Goal: Transaction & Acquisition: Purchase product/service

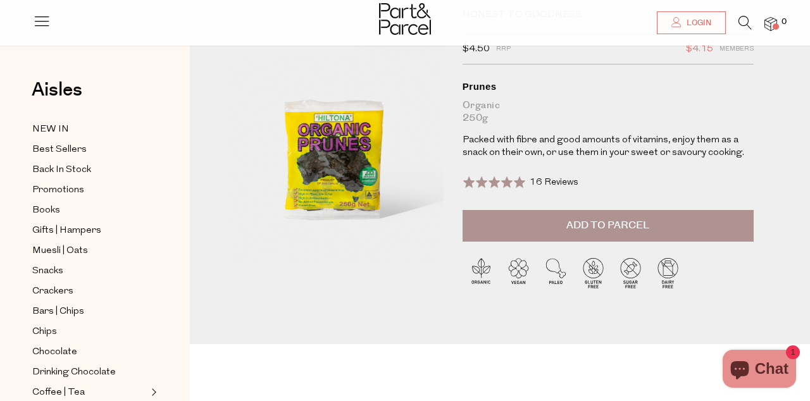
scroll to position [77, 0]
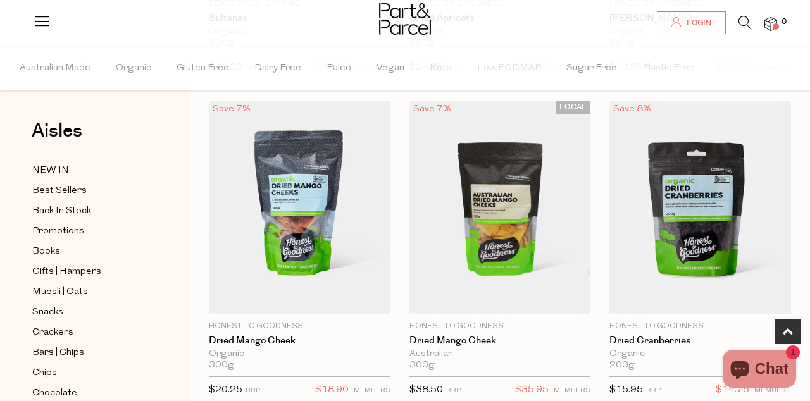
scroll to position [389, 0]
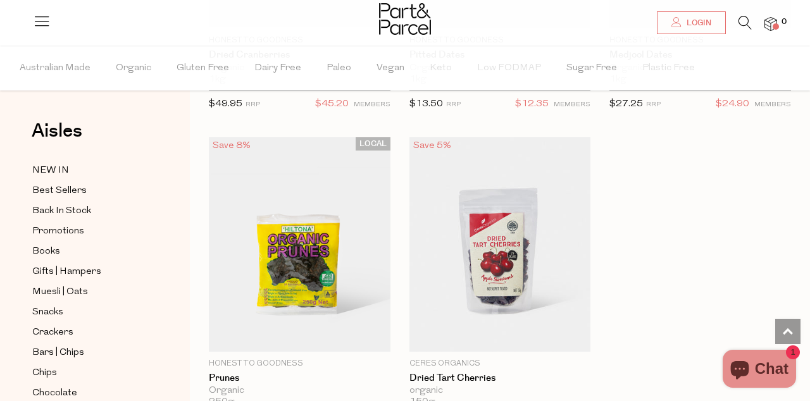
scroll to position [999, 0]
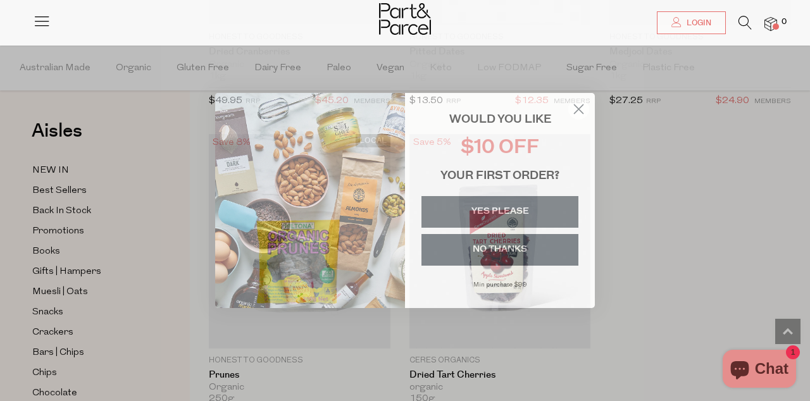
click at [587, 120] on circle "Close dialog" at bounding box center [578, 109] width 21 height 21
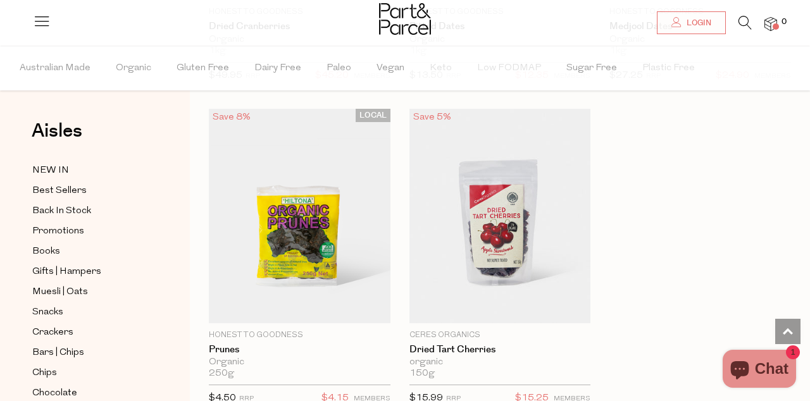
click at [334, 262] on img at bounding box center [300, 216] width 182 height 214
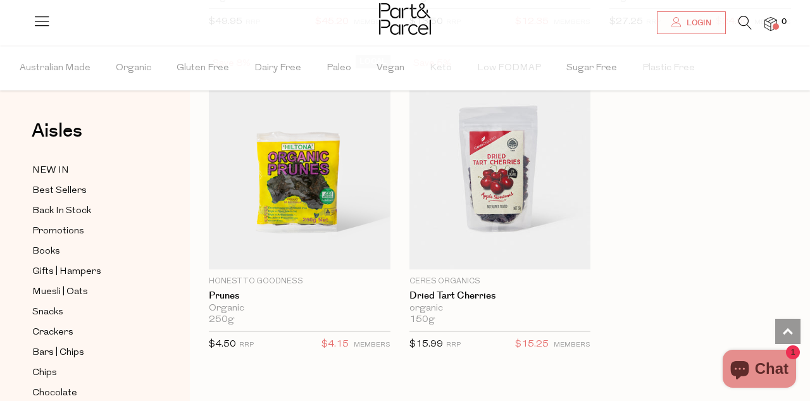
scroll to position [1084, 0]
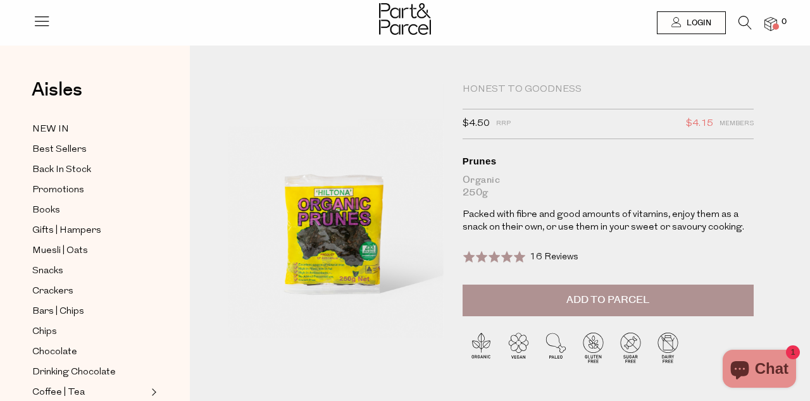
click at [651, 300] on button "Add to Parcel" at bounding box center [607, 301] width 291 height 32
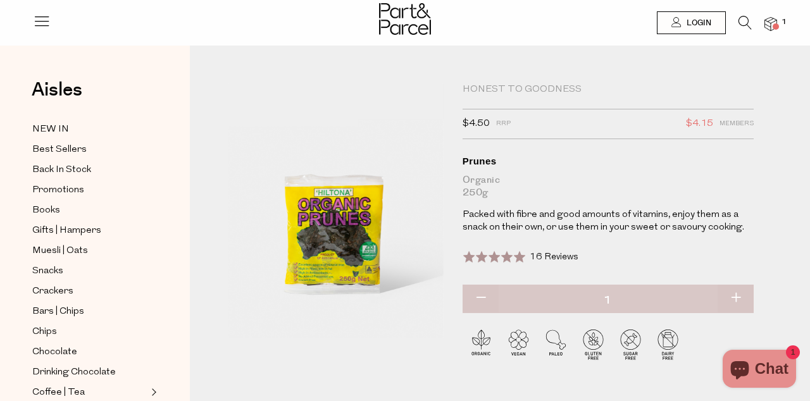
click at [743, 299] on button "button" at bounding box center [735, 299] width 36 height 28
type input "2"
click at [58, 150] on span "Best Sellers" at bounding box center [59, 149] width 54 height 15
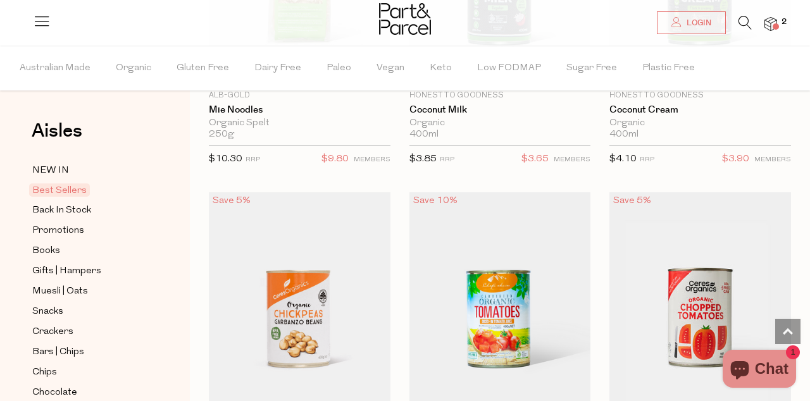
scroll to position [2261, 0]
click at [781, 342] on img at bounding box center [700, 299] width 182 height 214
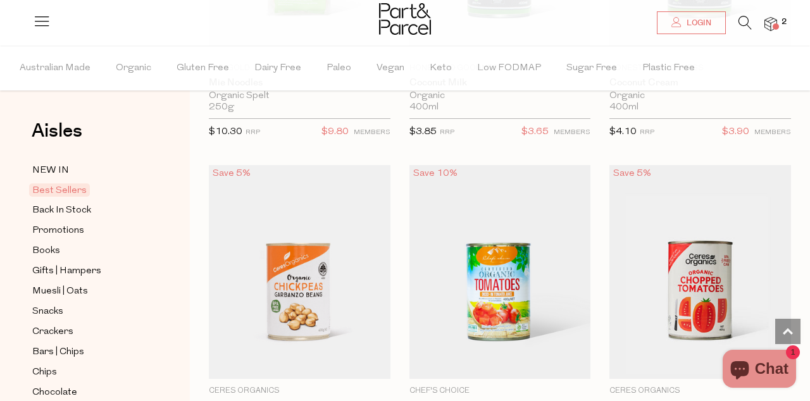
scroll to position [2320, 0]
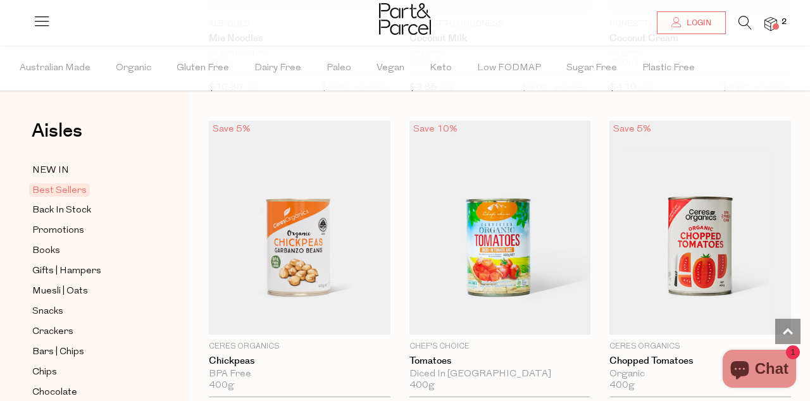
scroll to position [2332, 0]
click at [76, 295] on span "Muesli | Oats" at bounding box center [60, 291] width 56 height 15
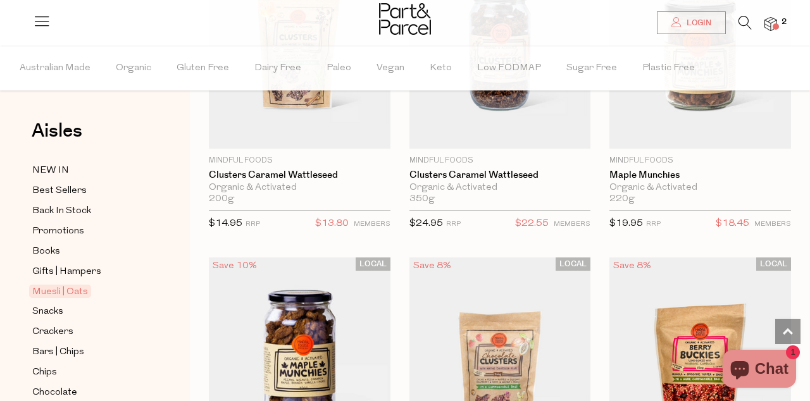
scroll to position [1522, 0]
click at [321, 376] on img at bounding box center [300, 364] width 182 height 214
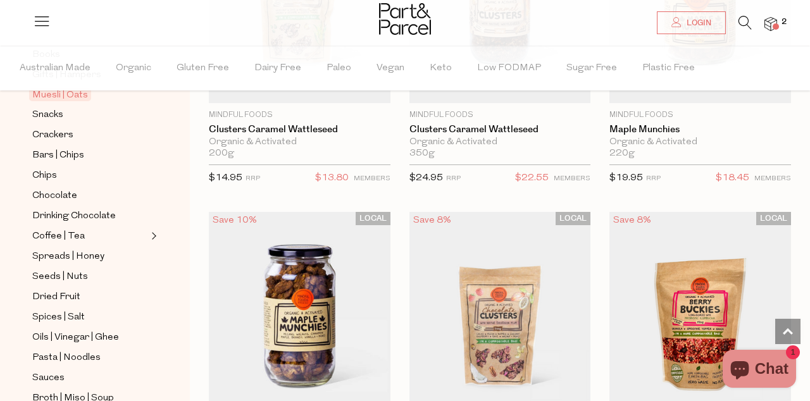
scroll to position [199, 0]
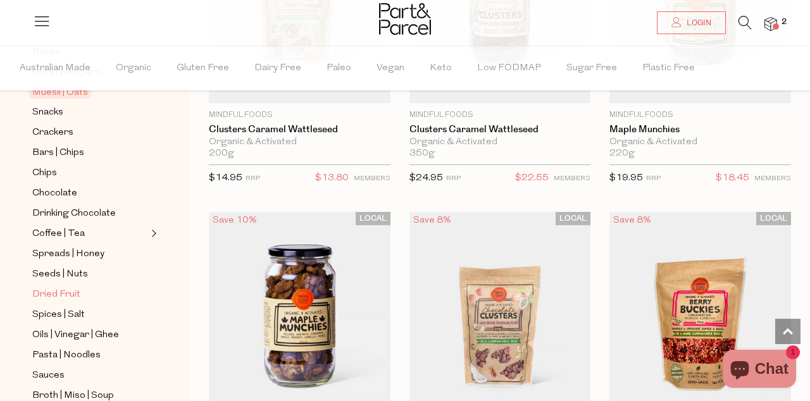
click at [63, 287] on span "Dried Fruit" at bounding box center [56, 294] width 48 height 15
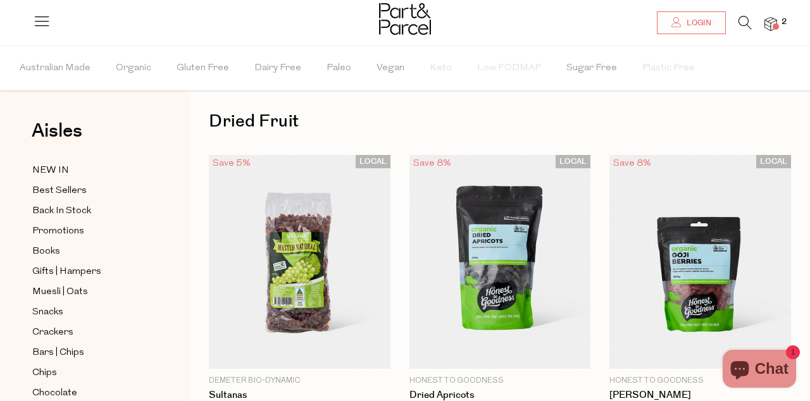
type input "2"
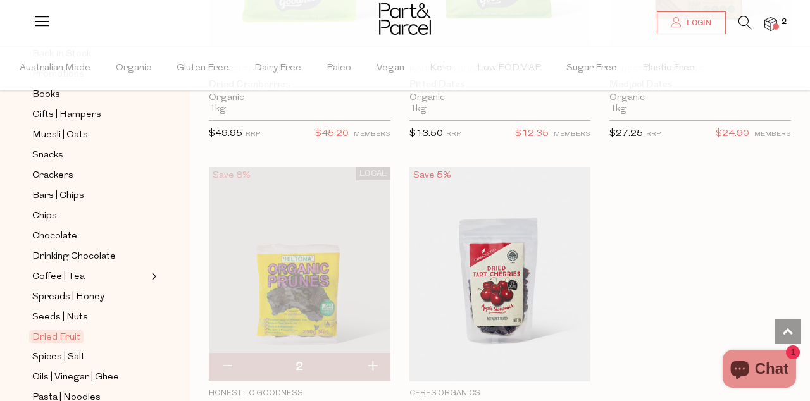
scroll to position [158, 0]
click at [99, 373] on span "Oils | Vinegar | Ghee" at bounding box center [75, 376] width 87 height 15
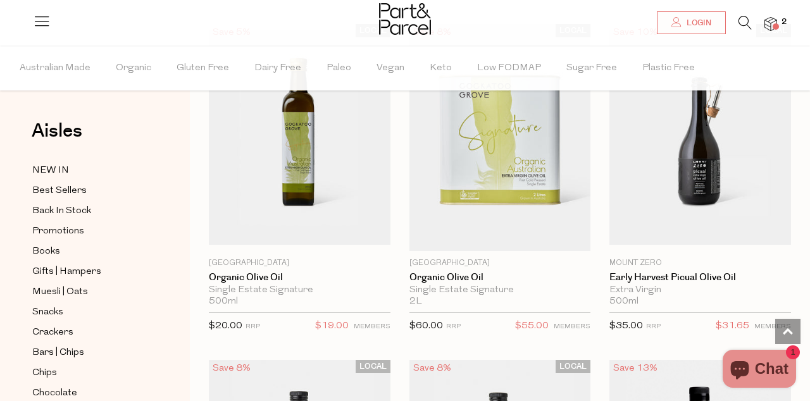
scroll to position [475, 0]
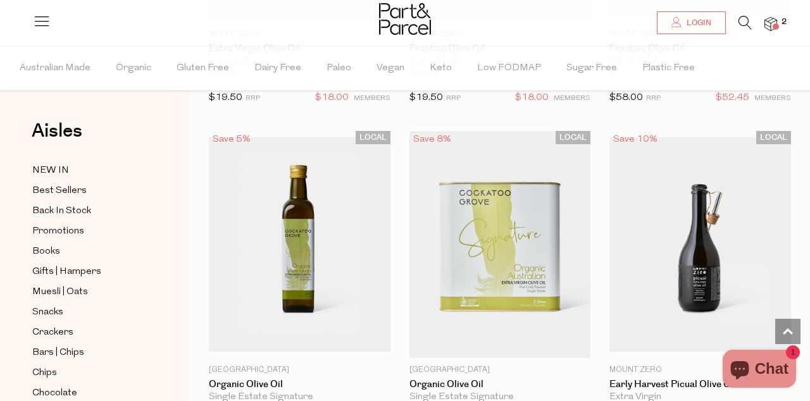
click at [304, 297] on img at bounding box center [300, 244] width 182 height 214
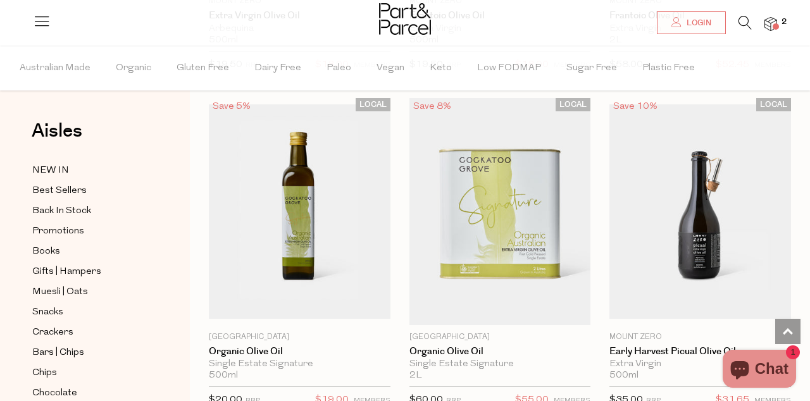
scroll to position [429, 0]
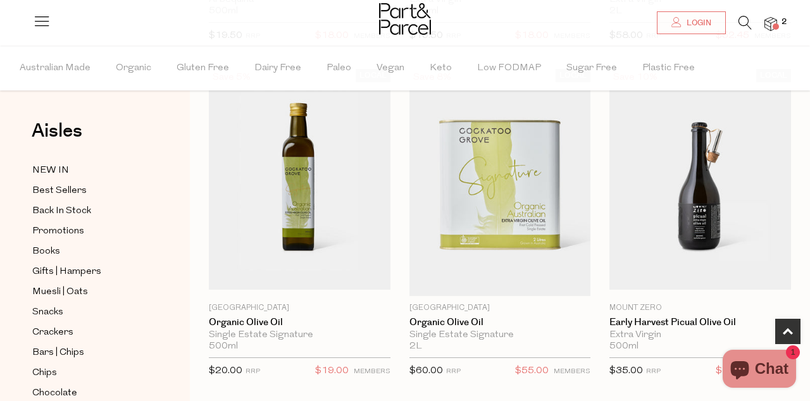
click at [715, 220] on img at bounding box center [700, 182] width 182 height 214
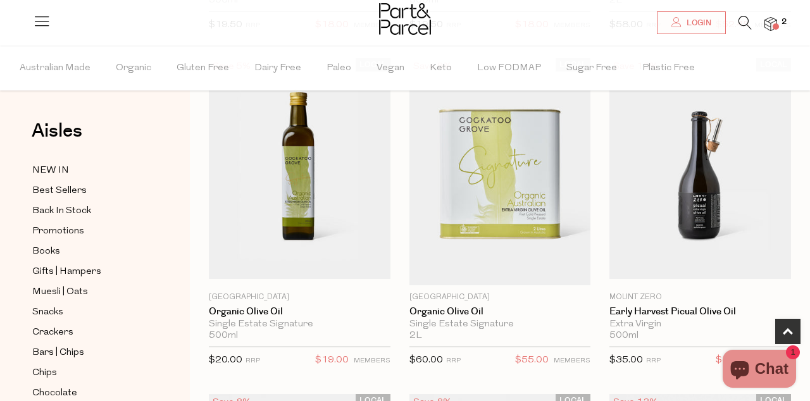
scroll to position [444, 0]
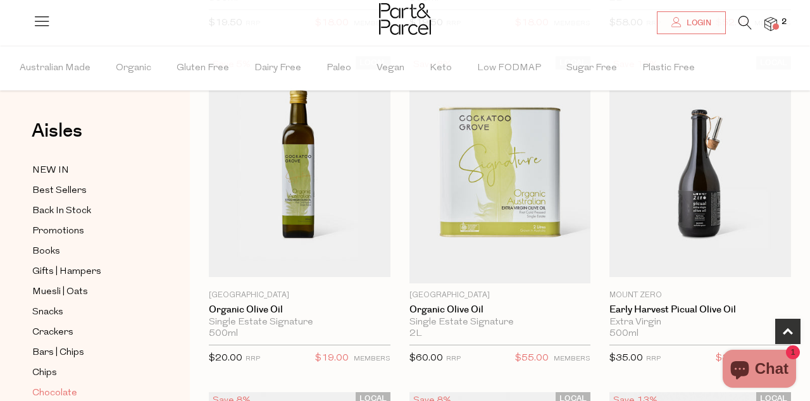
click at [54, 392] on span "Chocolate" at bounding box center [54, 393] width 45 height 15
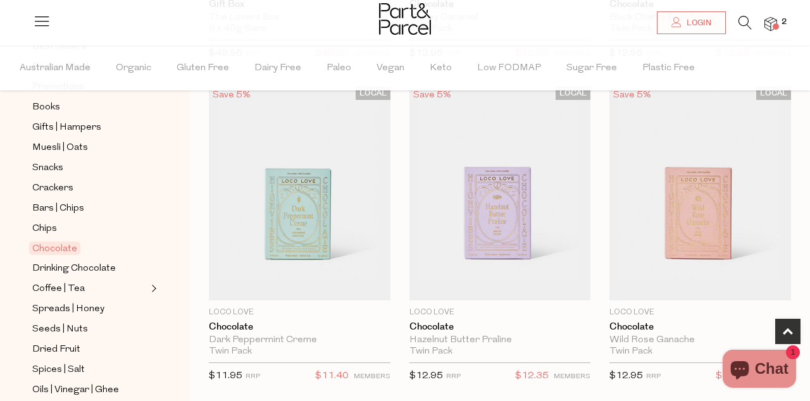
scroll to position [145, 0]
click at [65, 329] on span "Seeds | Nuts" at bounding box center [60, 328] width 56 height 15
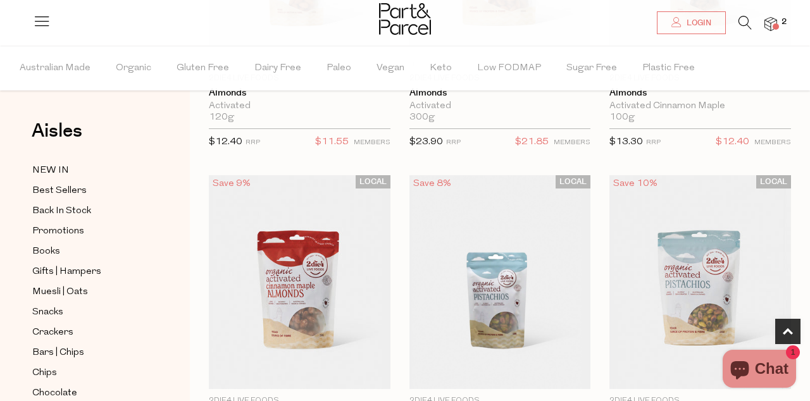
scroll to position [308, 0]
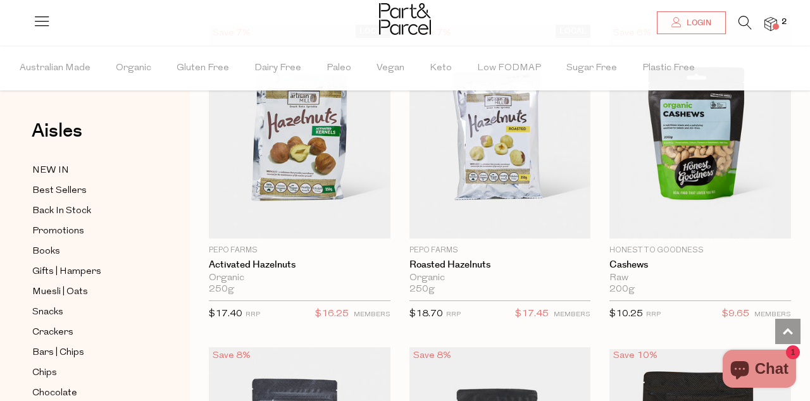
scroll to position [2400, 0]
click at [758, 137] on span "Add To Parcel" at bounding box center [700, 123] width 174 height 27
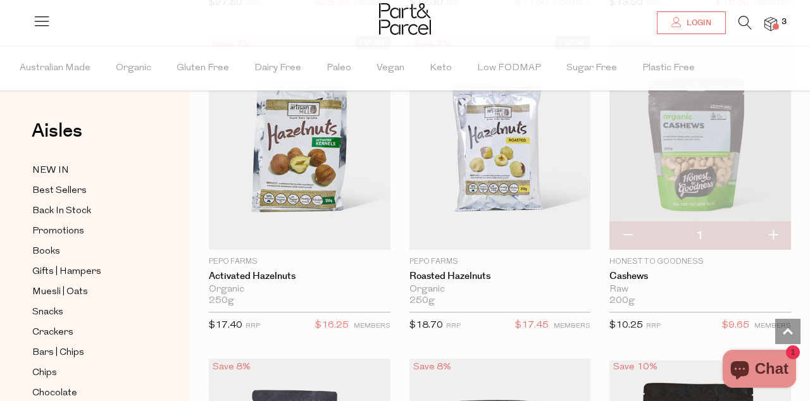
scroll to position [2389, 0]
click at [322, 287] on div "Organic" at bounding box center [300, 288] width 182 height 11
click at [278, 235] on span "Add To Parcel" at bounding box center [299, 241] width 78 height 13
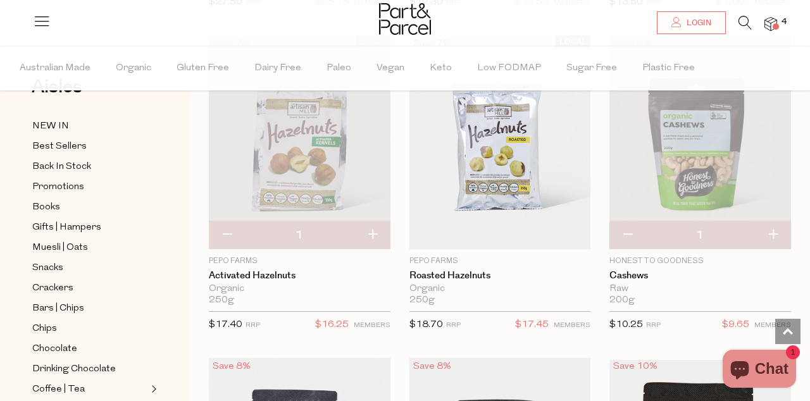
scroll to position [46, 0]
click at [71, 366] on span "Drinking Chocolate" at bounding box center [73, 368] width 83 height 15
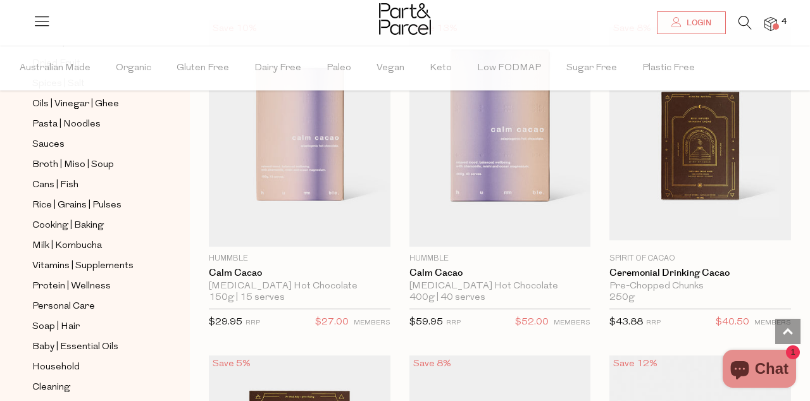
scroll to position [433, 0]
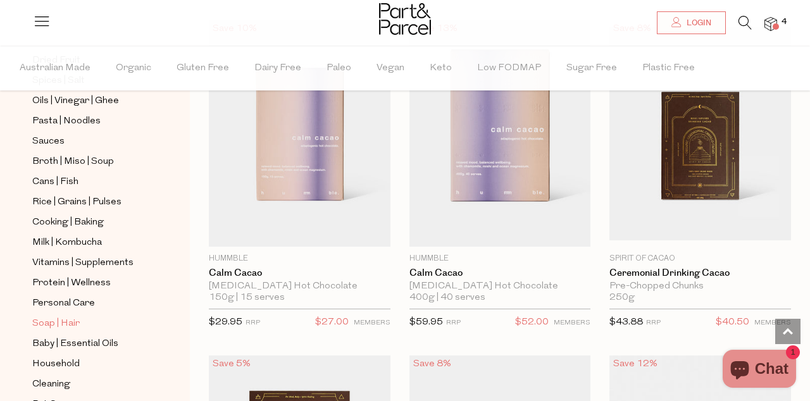
click at [49, 316] on span "Soap | Hair" at bounding box center [55, 323] width 47 height 15
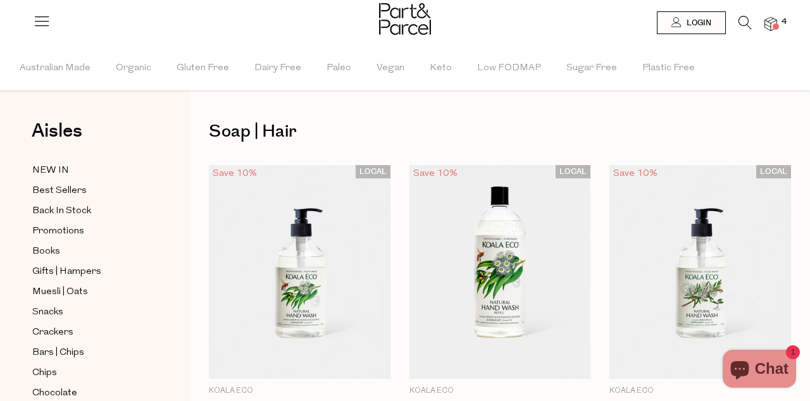
click at [770, 23] on img at bounding box center [770, 24] width 13 height 15
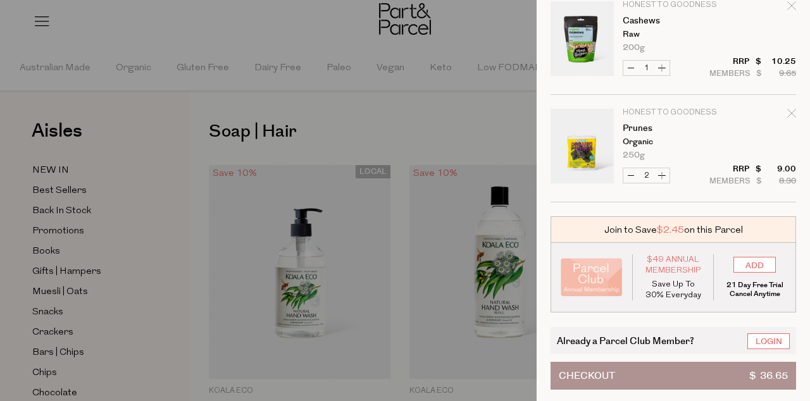
scroll to position [154, 0]
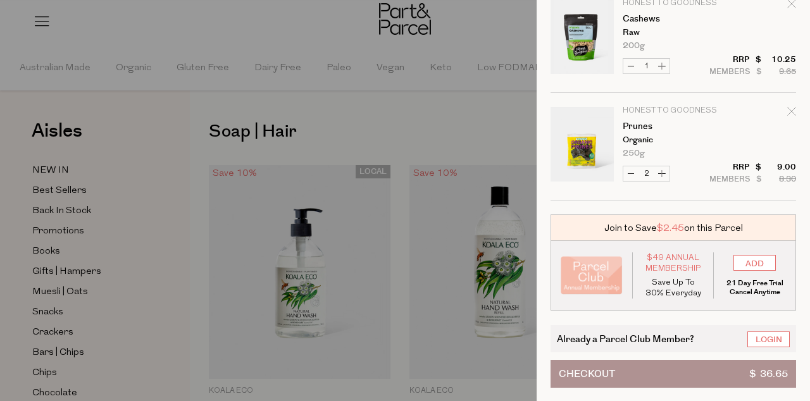
click at [626, 228] on div "Join to Save $2.45 on this Parcel" at bounding box center [672, 227] width 245 height 27
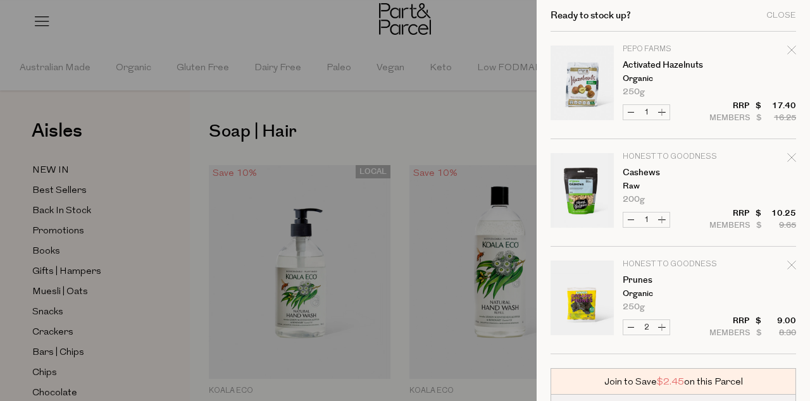
click at [505, 129] on div at bounding box center [405, 200] width 810 height 401
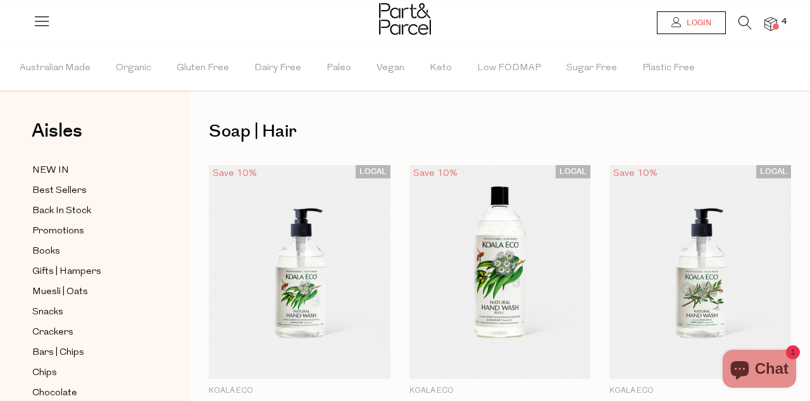
click at [717, 25] on link "Login" at bounding box center [691, 22] width 69 height 23
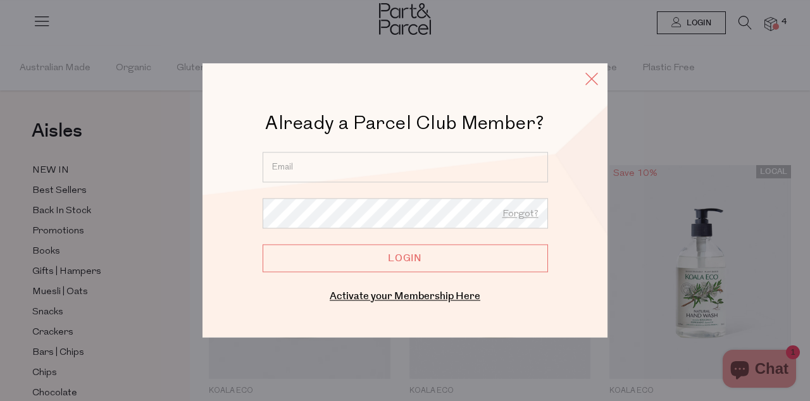
click at [596, 88] on icon at bounding box center [591, 79] width 19 height 18
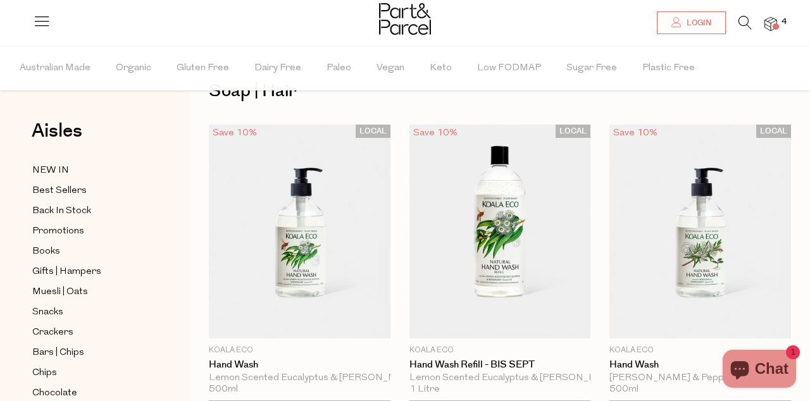
scroll to position [43, 0]
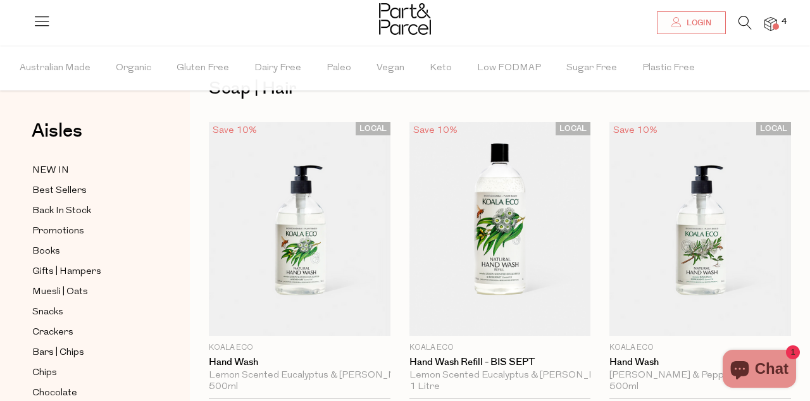
click at [740, 29] on icon at bounding box center [744, 23] width 13 height 14
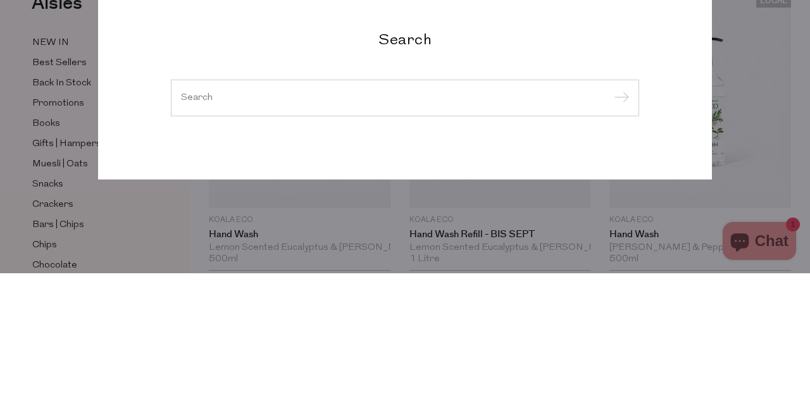
click at [693, 119] on icon at bounding box center [695, 110] width 19 height 18
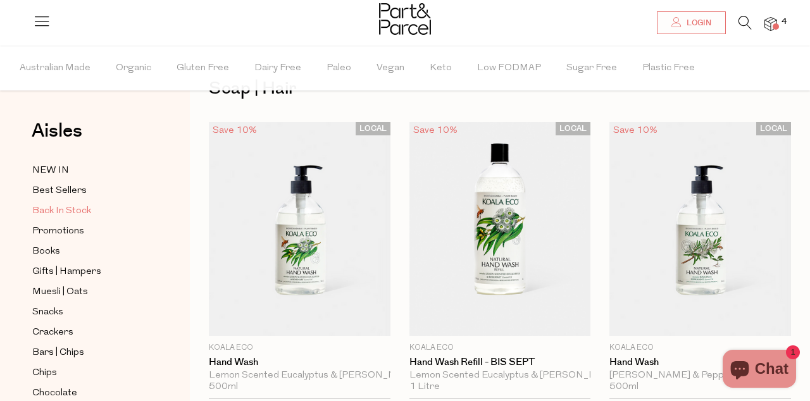
click at [72, 216] on span "Back In Stock" at bounding box center [61, 211] width 59 height 15
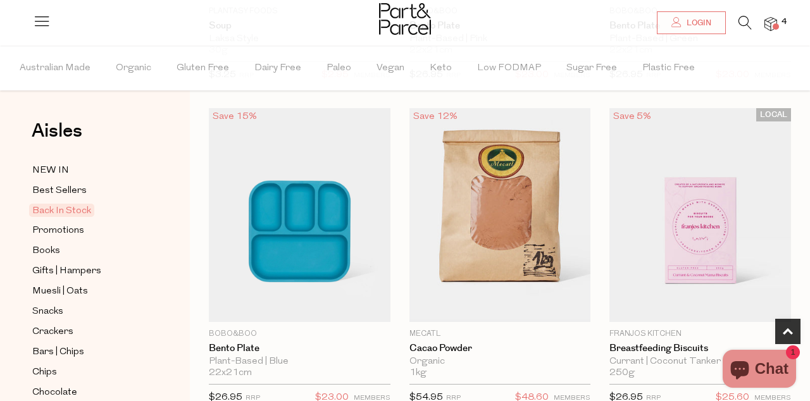
scroll to position [382, 0]
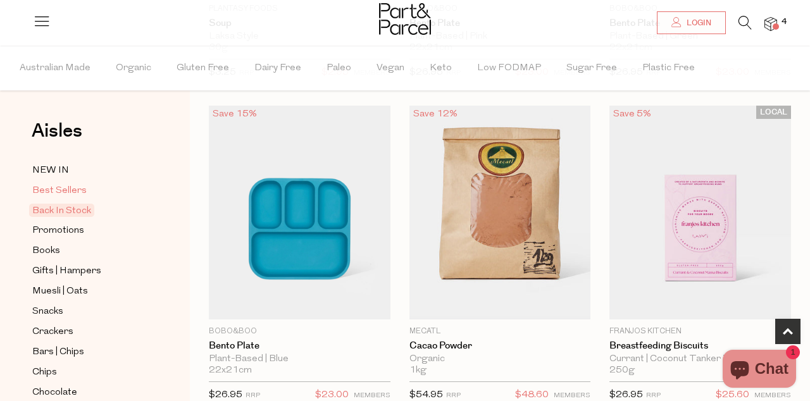
click at [53, 192] on span "Best Sellers" at bounding box center [59, 190] width 54 height 15
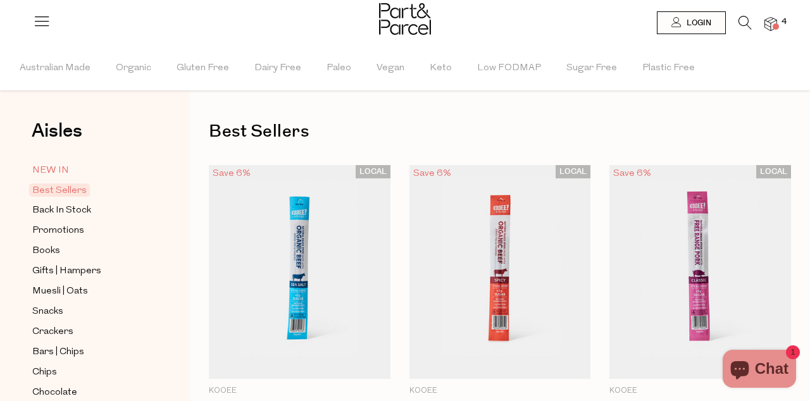
click at [51, 165] on span "NEW IN" at bounding box center [50, 170] width 37 height 15
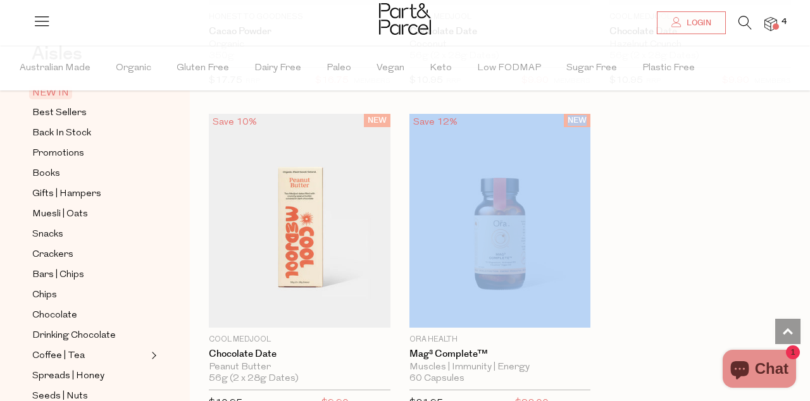
scroll to position [78, 0]
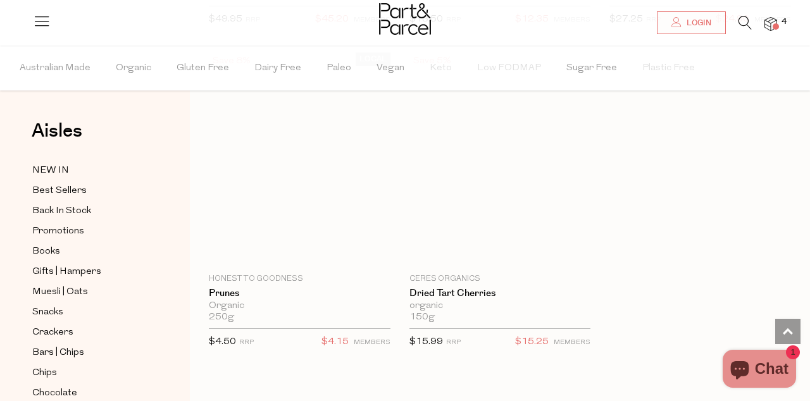
scroll to position [10, 0]
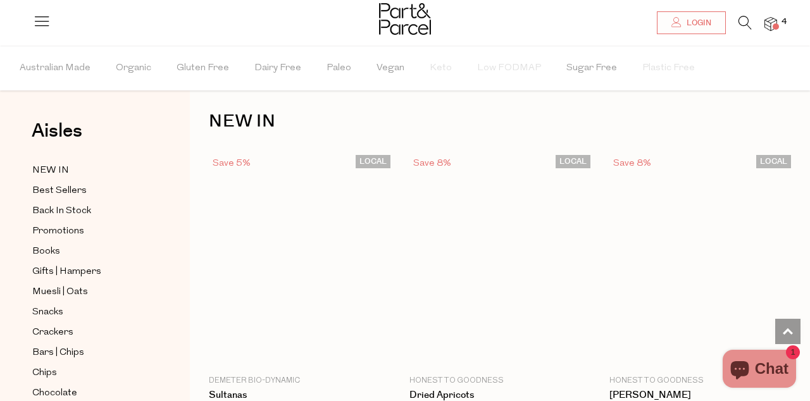
type input "2"
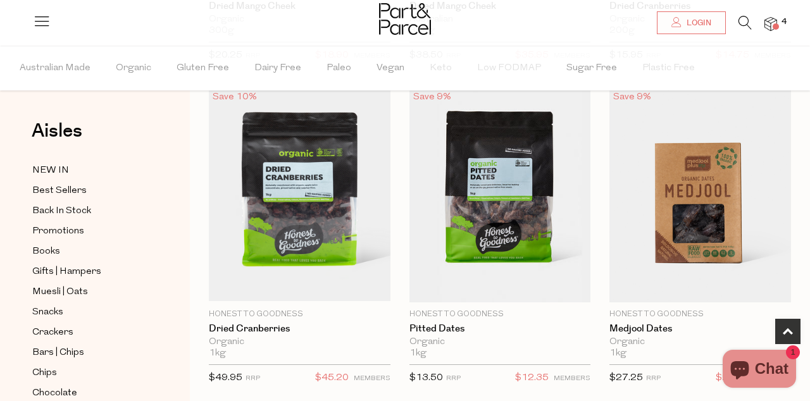
scroll to position [728, 0]
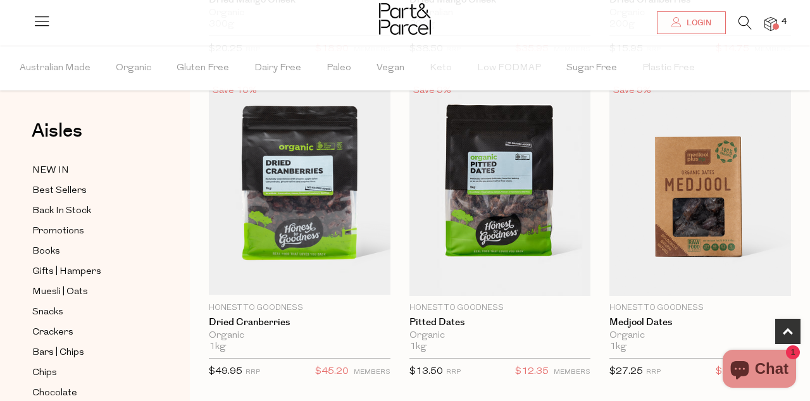
click at [722, 189] on span "Add To Parcel" at bounding box center [700, 182] width 78 height 13
click at [716, 283] on span "Adding..." at bounding box center [700, 282] width 47 height 13
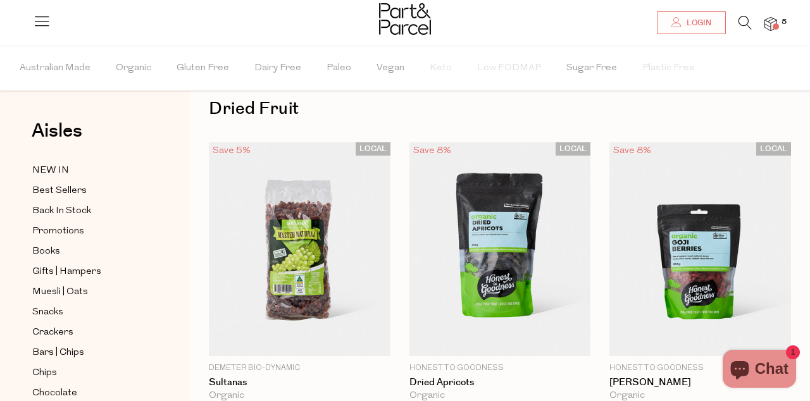
scroll to position [22, 0]
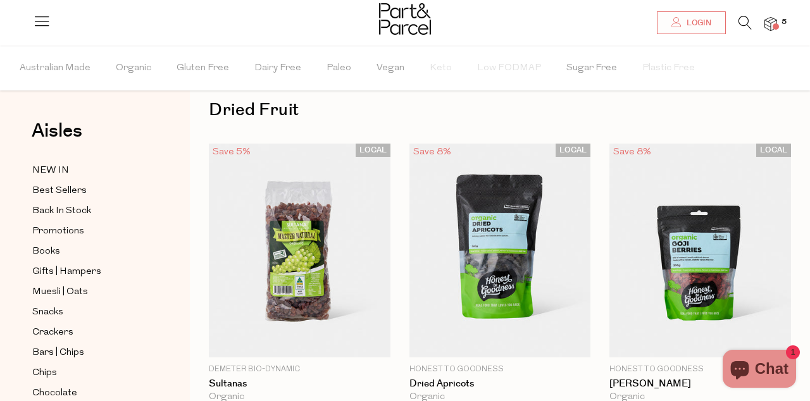
click at [775, 25] on span at bounding box center [775, 26] width 6 height 6
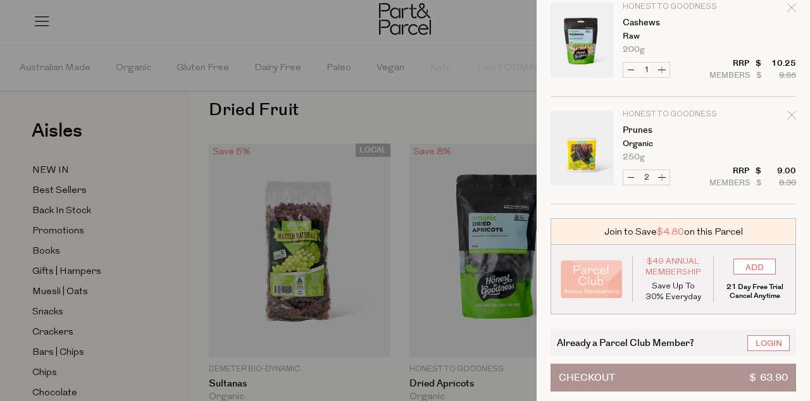
scroll to position [261, 0]
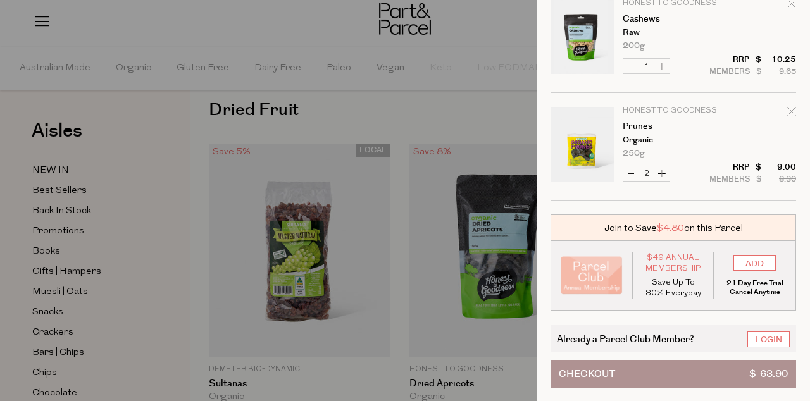
click at [595, 285] on img "Your cart" at bounding box center [591, 275] width 62 height 39
click at [493, 128] on div at bounding box center [405, 200] width 810 height 401
